Goal: Check status: Check status

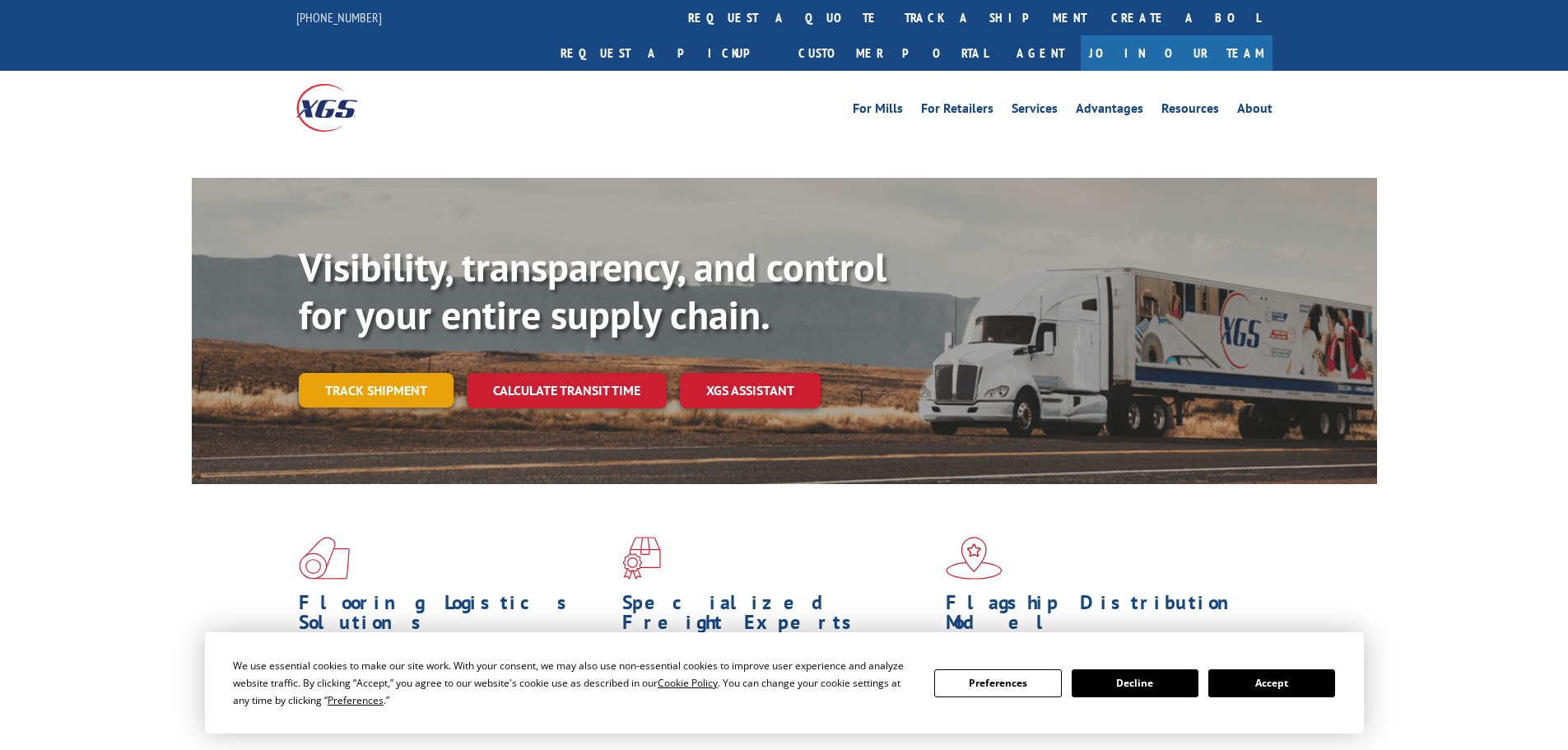
click at [428, 373] on link "Track shipment" at bounding box center [375, 389] width 155 height 34
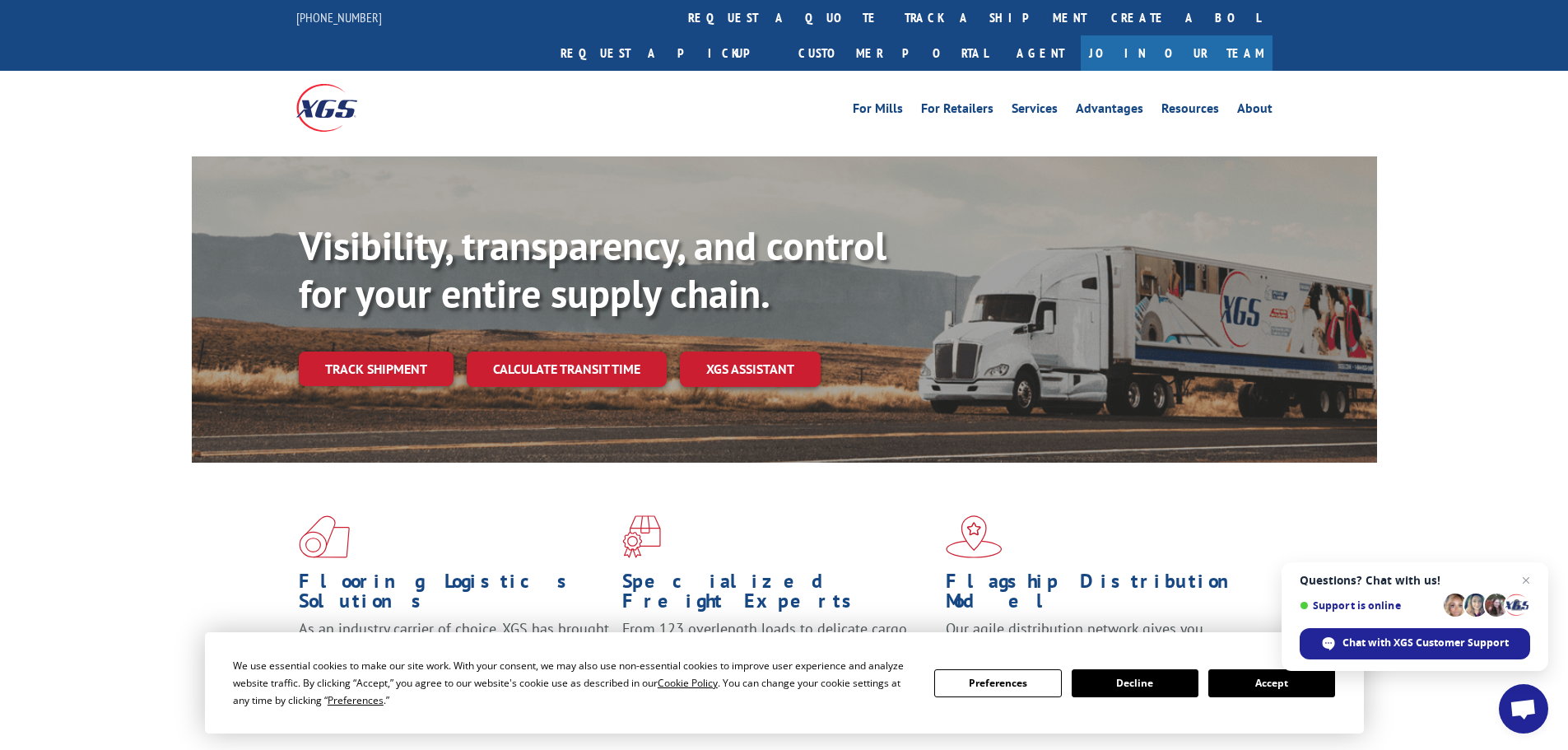
drag, startPoint x: 1521, startPoint y: 575, endPoint x: 1364, endPoint y: 612, distance: 161.3
click at [1521, 575] on span "Open chat" at bounding box center [1526, 580] width 20 height 20
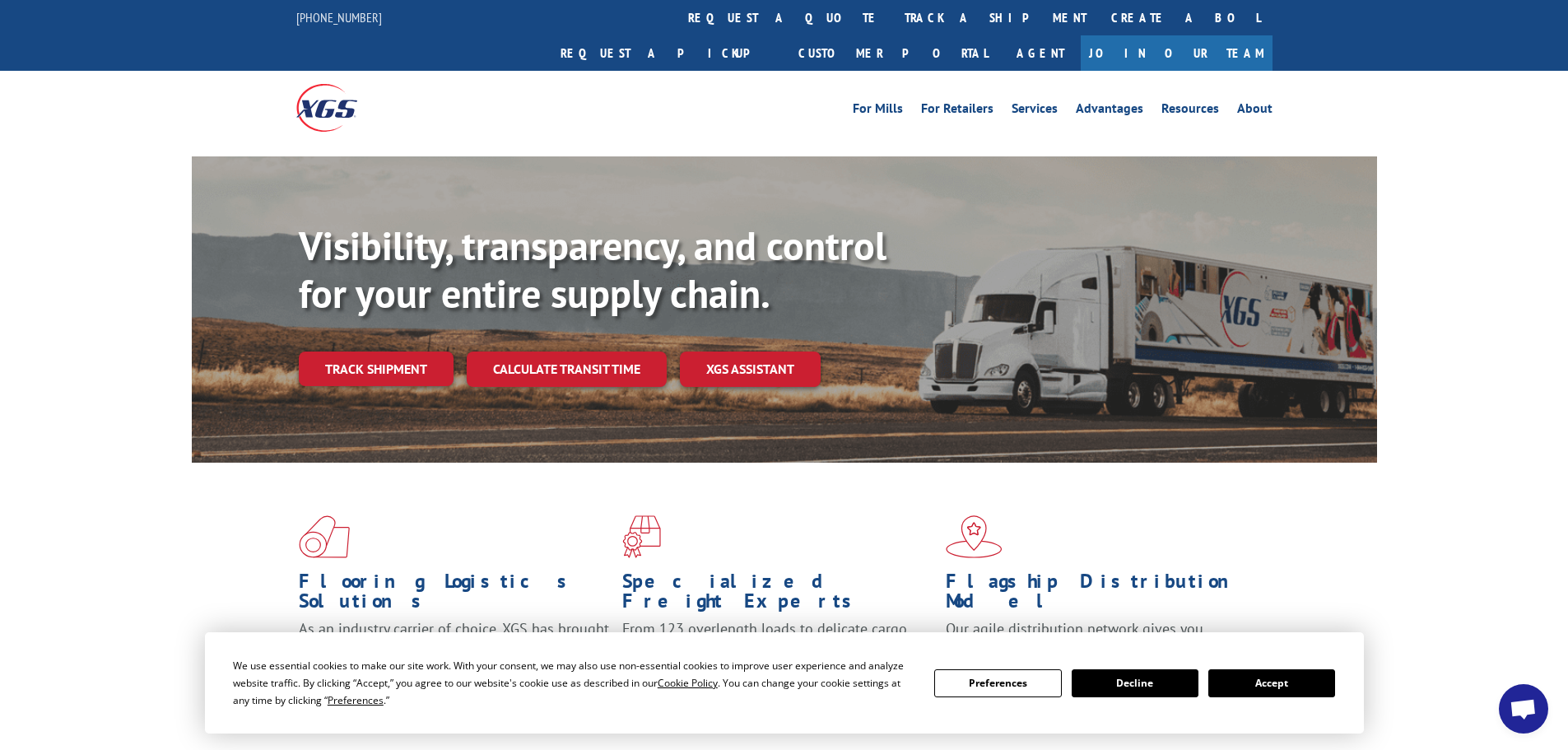
click at [1279, 673] on button "Accept" at bounding box center [1272, 683] width 127 height 28
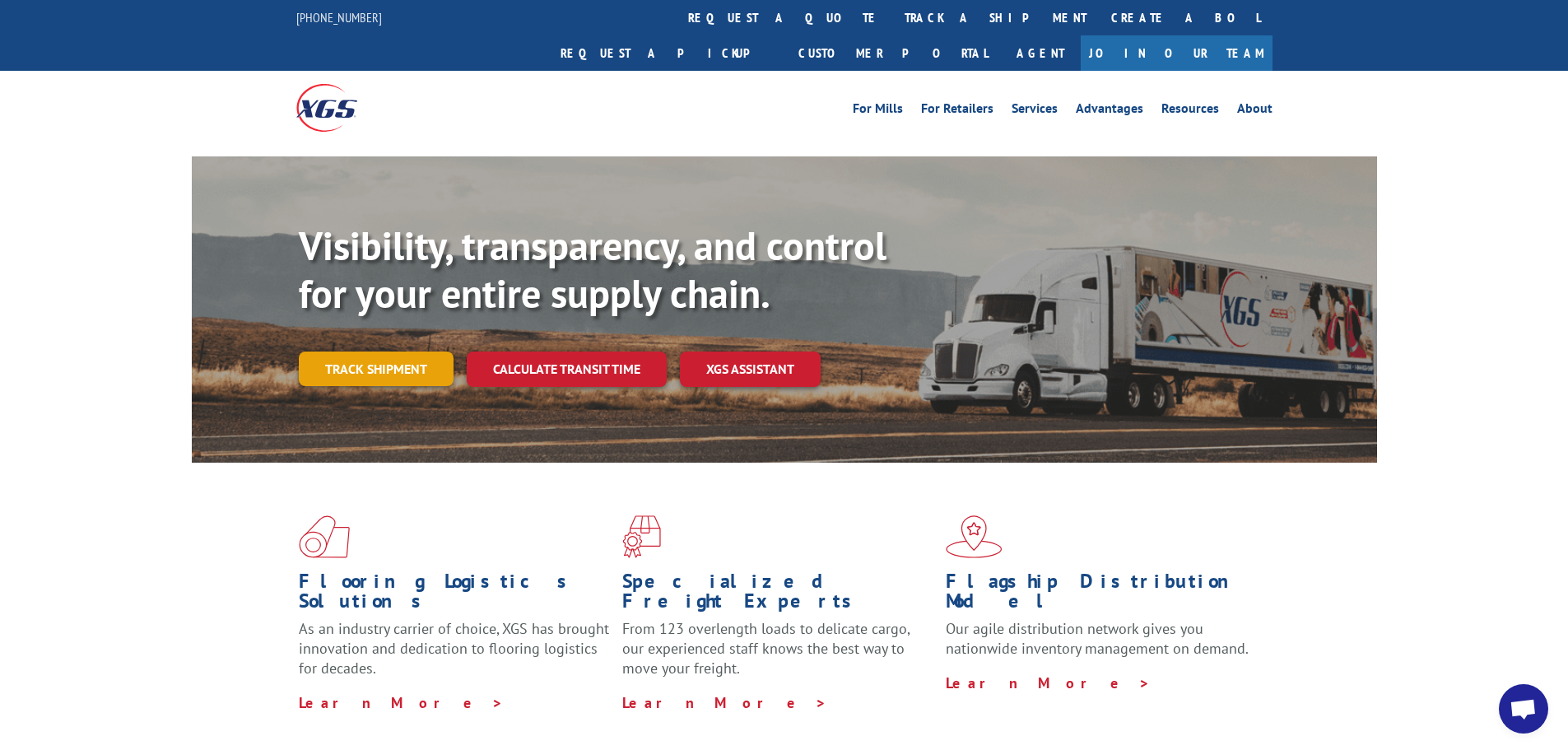
click at [376, 351] on link "Track shipment" at bounding box center [375, 368] width 155 height 34
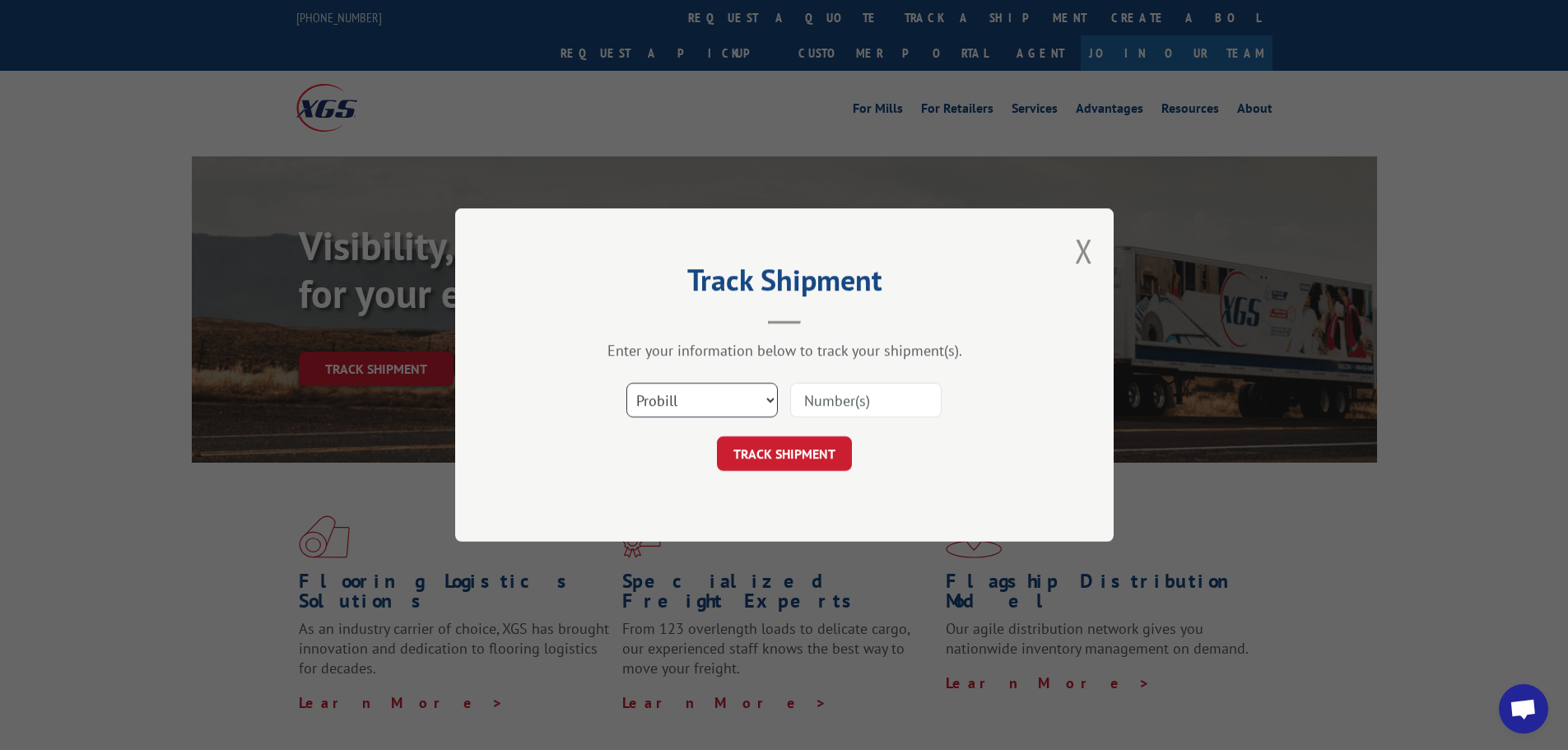
click at [725, 388] on select "Select category... Probill BOL PO" at bounding box center [701, 399] width 151 height 34
select select "bol"
click at [626, 382] on select "Select category... Probill BOL PO" at bounding box center [701, 399] width 151 height 34
paste input "851628"
type input "851628"
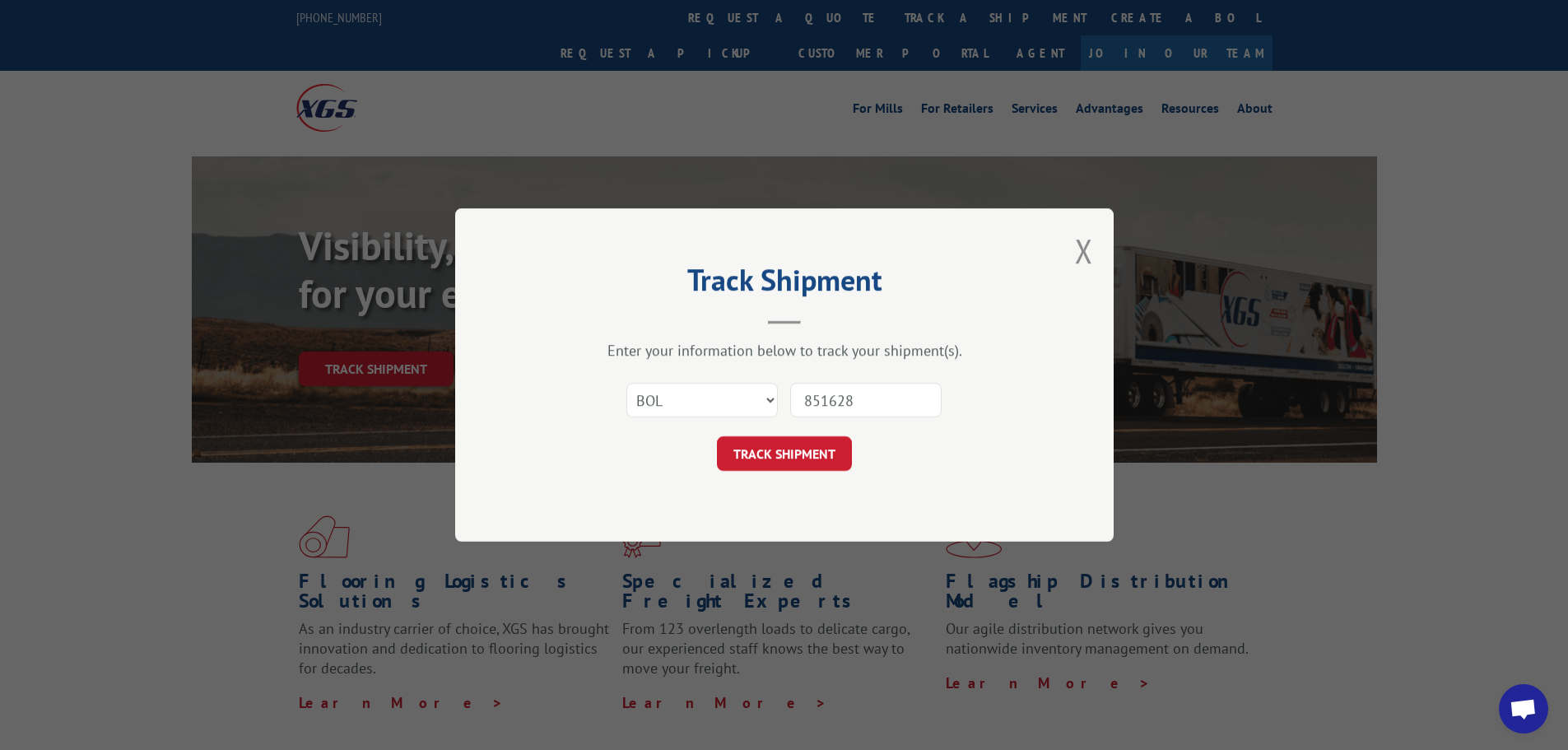
click at [758, 443] on button "TRACK SHIPMENT" at bounding box center [784, 453] width 135 height 34
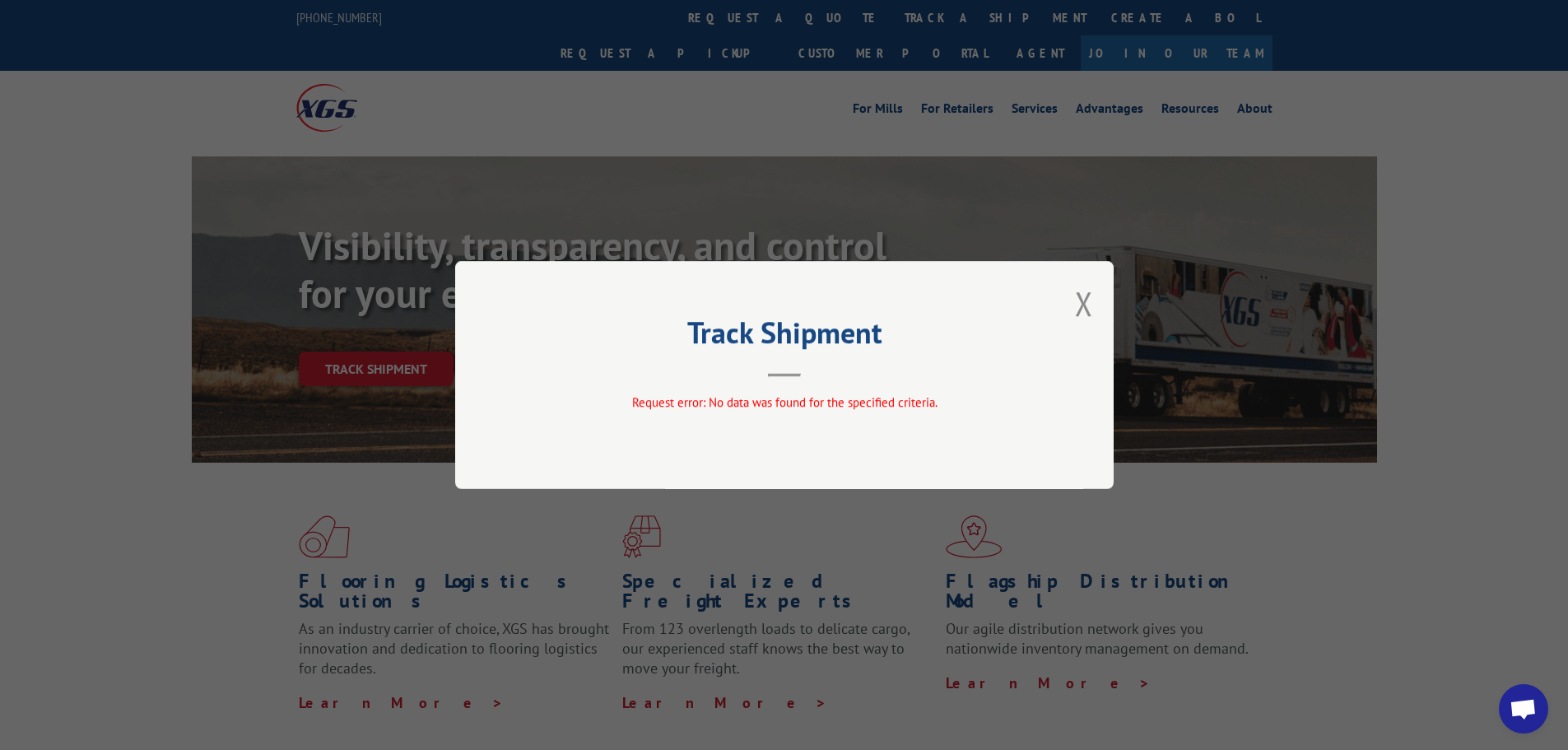
click at [1077, 303] on button "Close modal" at bounding box center [1083, 303] width 19 height 44
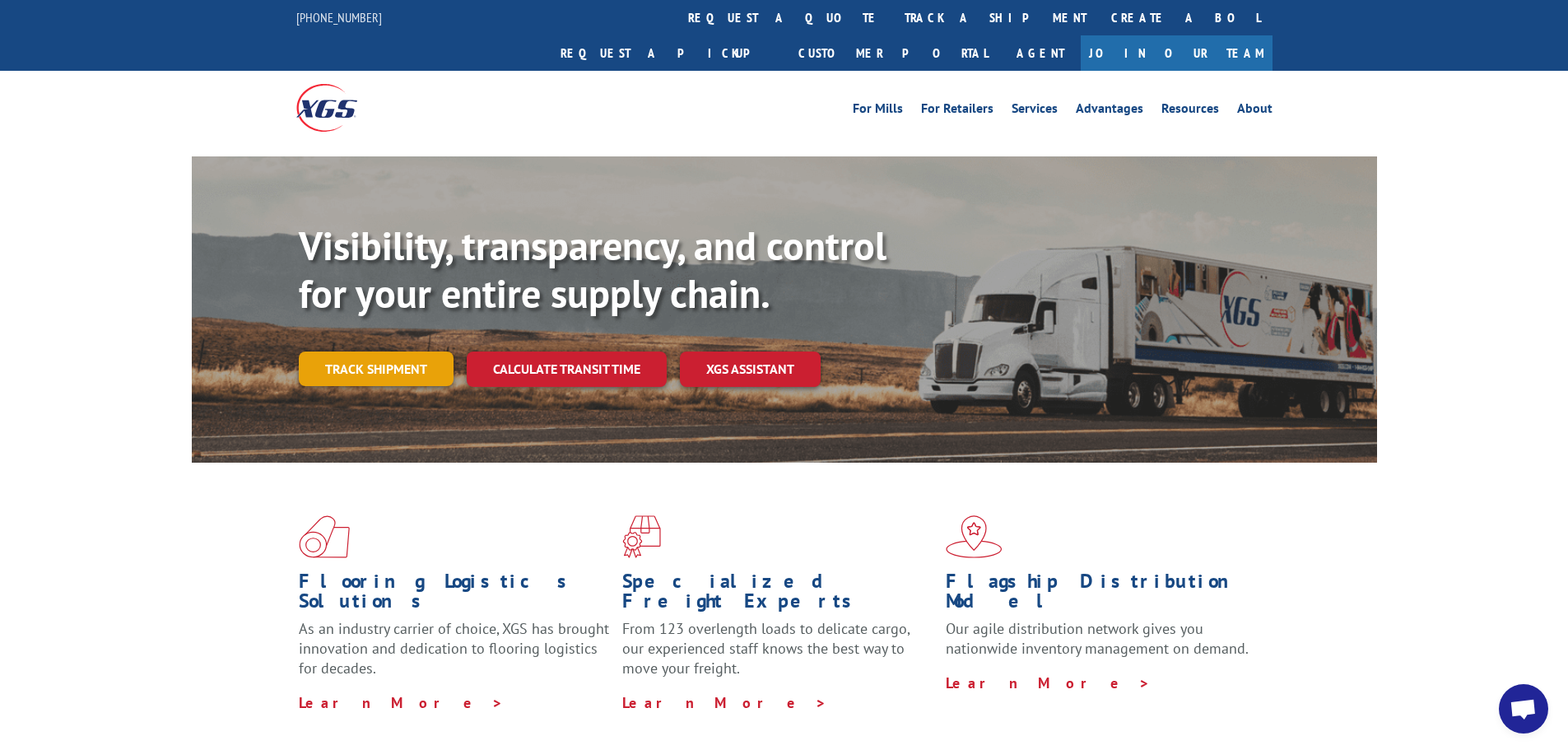
click at [414, 351] on link "Track shipment" at bounding box center [375, 368] width 155 height 34
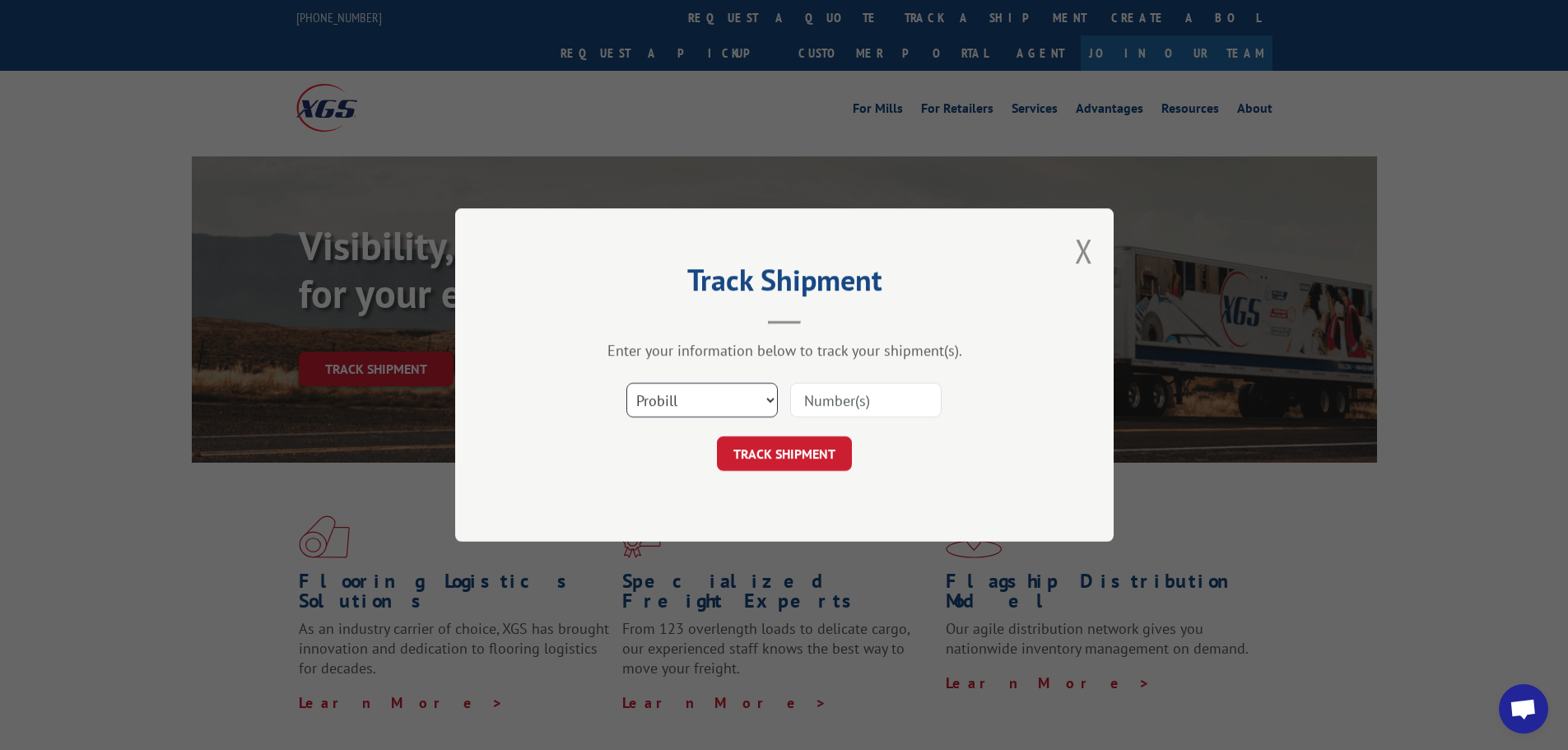
click at [716, 399] on select "Select category... Probill BOL PO" at bounding box center [701, 399] width 151 height 34
select select "po"
click at [626, 382] on select "Select category... Probill BOL PO" at bounding box center [701, 399] width 151 height 34
paste input "40435559"
type input "40435559"
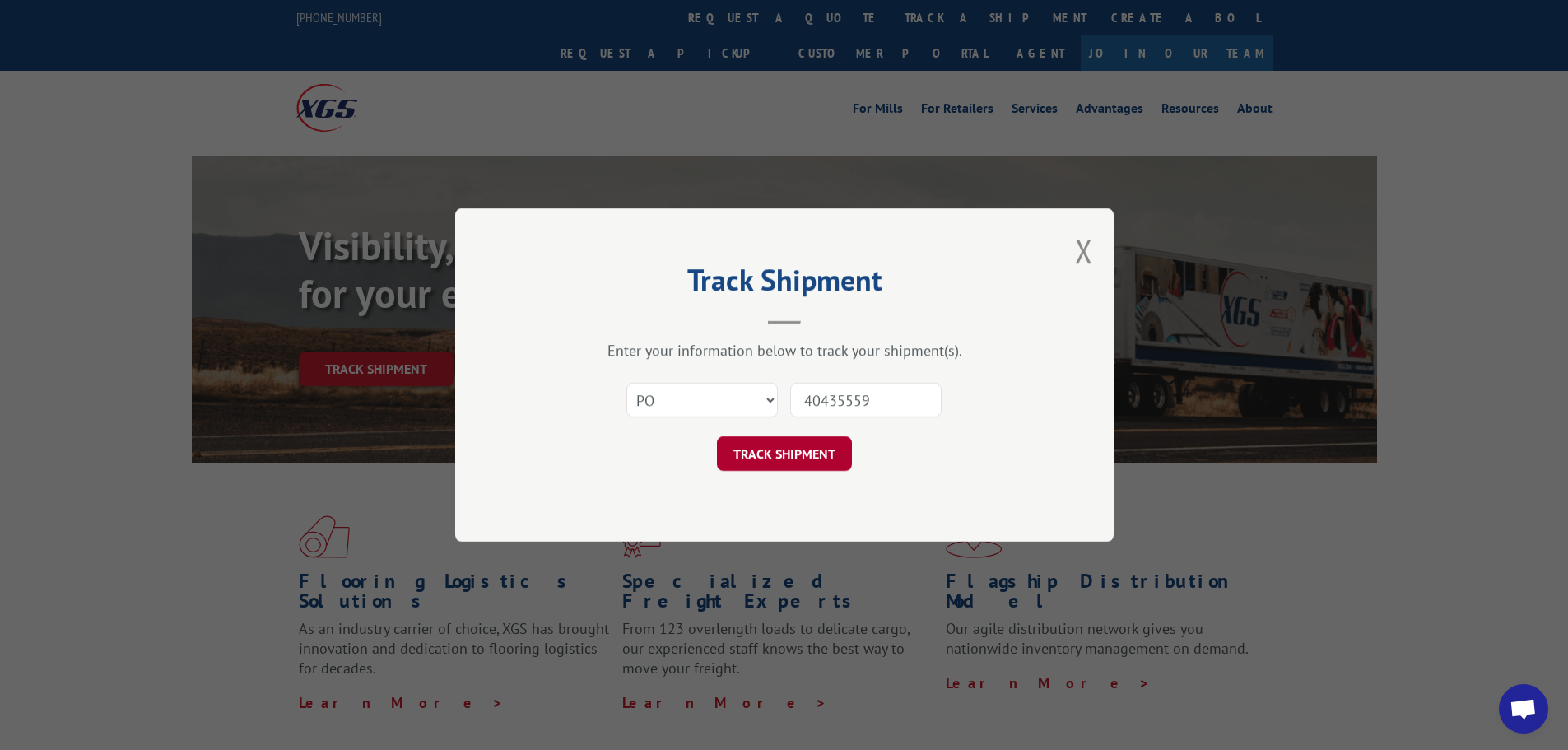
click at [794, 463] on button "TRACK SHIPMENT" at bounding box center [784, 453] width 135 height 34
